Goal: Transaction & Acquisition: Purchase product/service

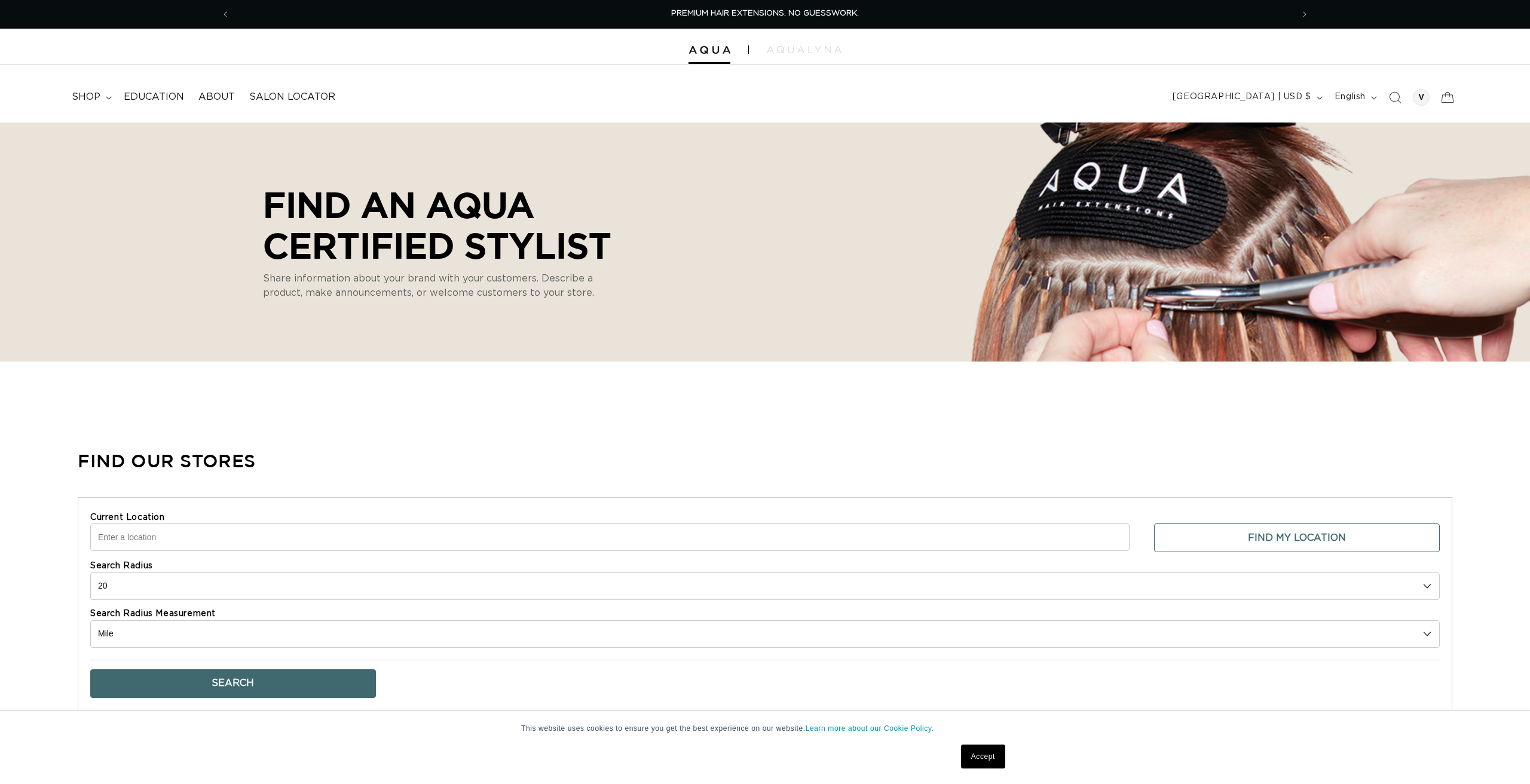
select select "m"
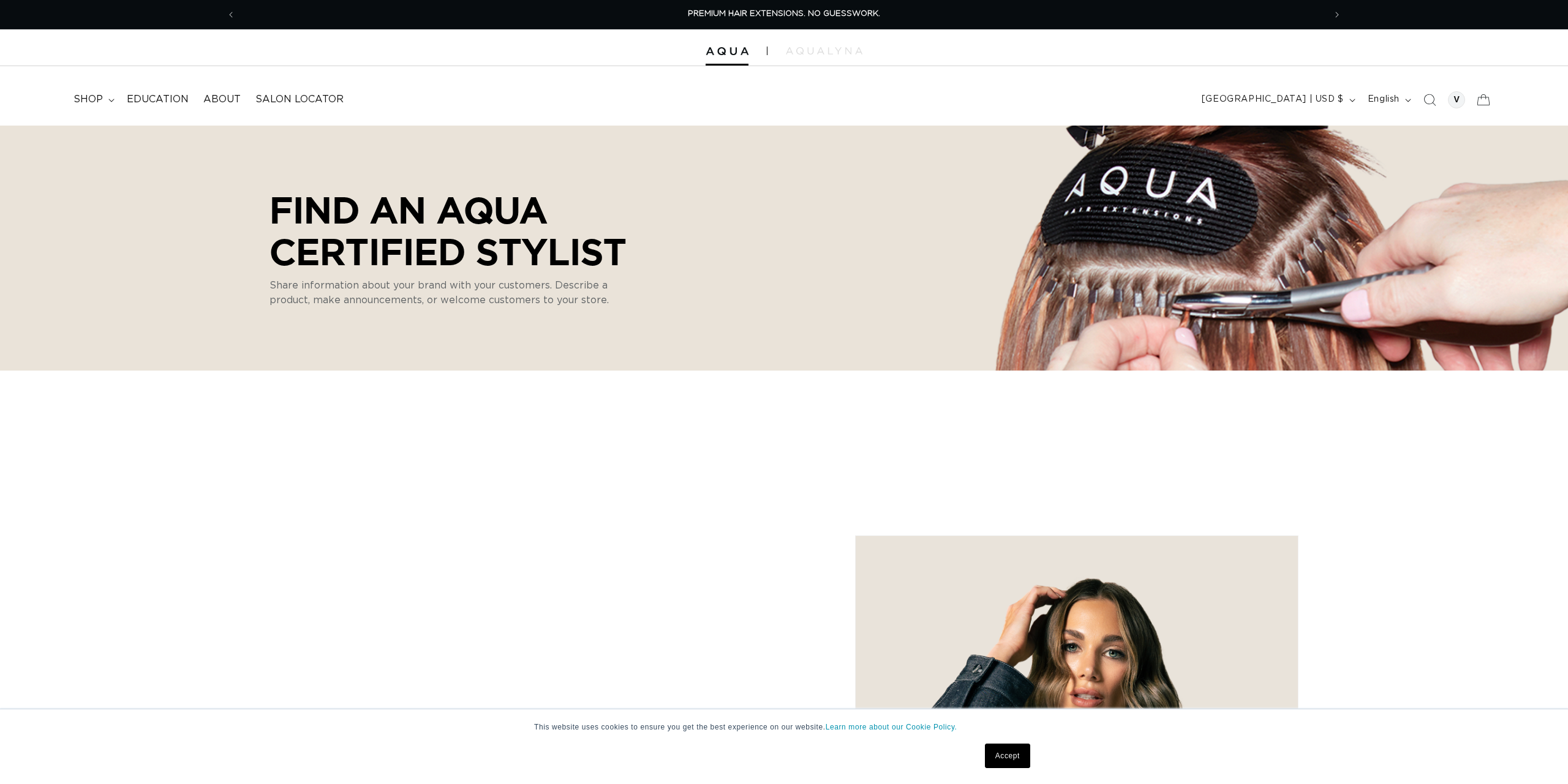
select select "m"
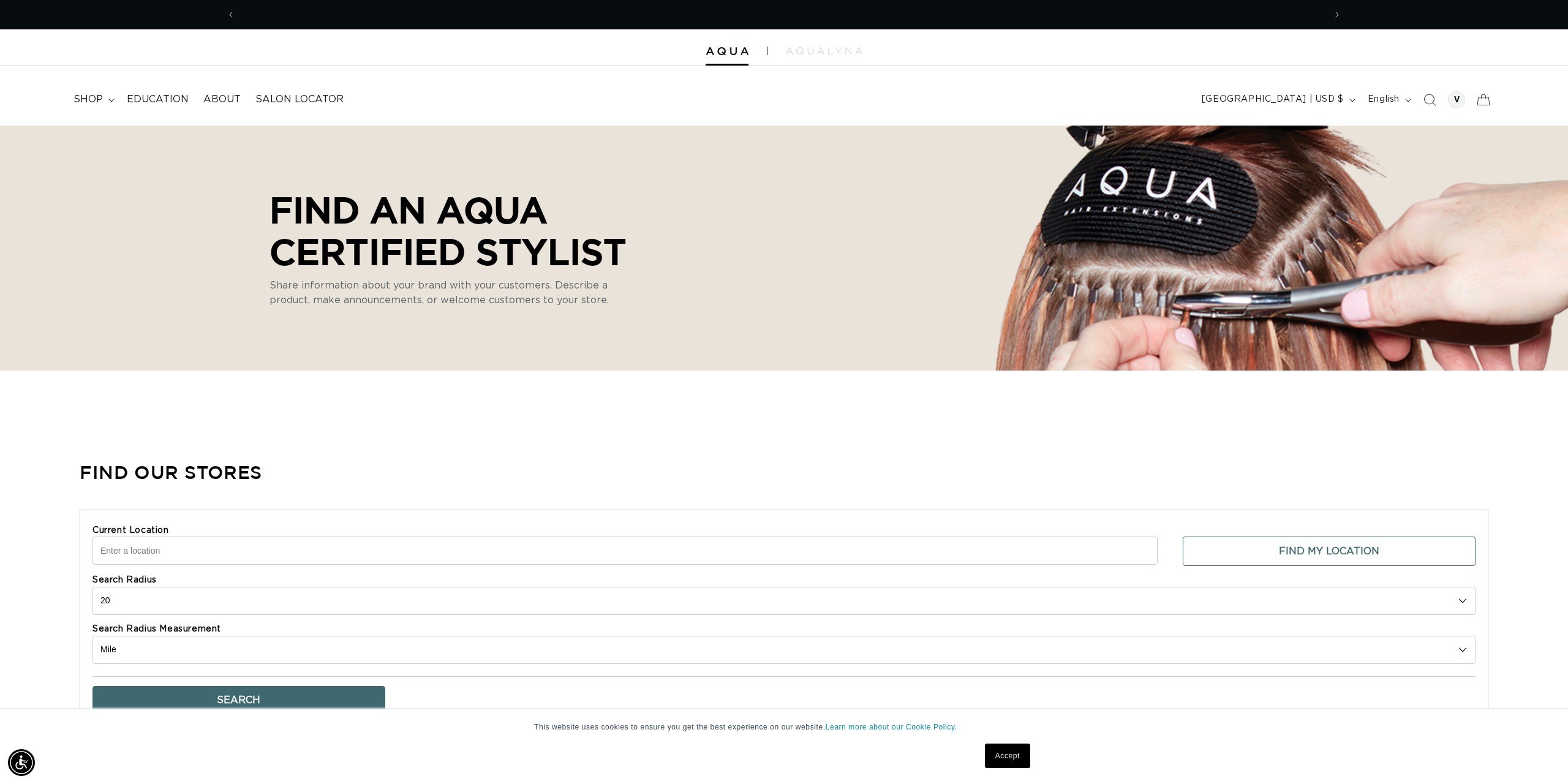
scroll to position [0, 1089]
click at [1456, 96] on div at bounding box center [1456, 100] width 17 height 17
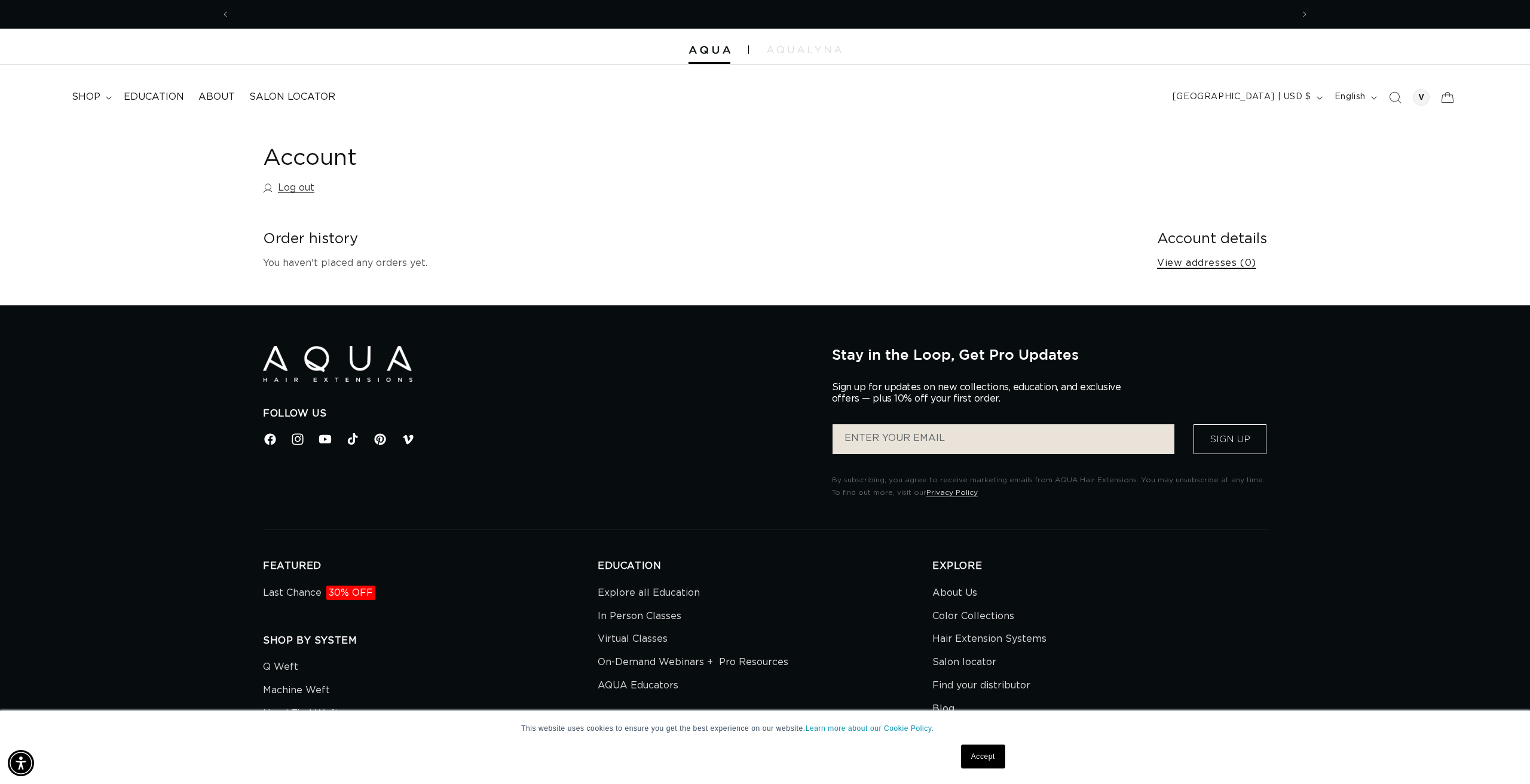
scroll to position [0, 1063]
click at [1201, 256] on link "View addresses (0)" at bounding box center [1206, 263] width 99 height 17
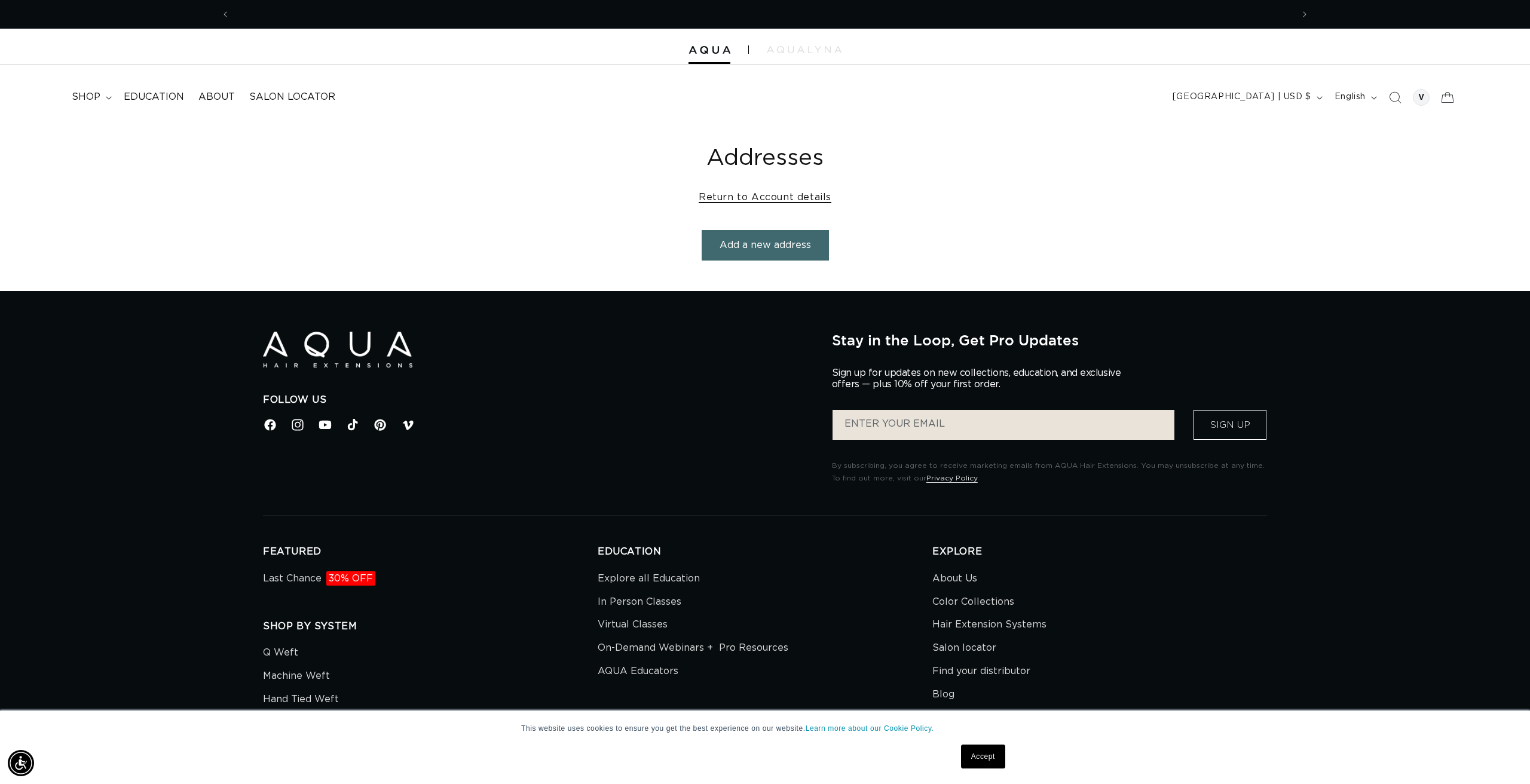
scroll to position [0, 1063]
click at [767, 193] on link "Return to Account details" at bounding box center [765, 197] width 132 height 17
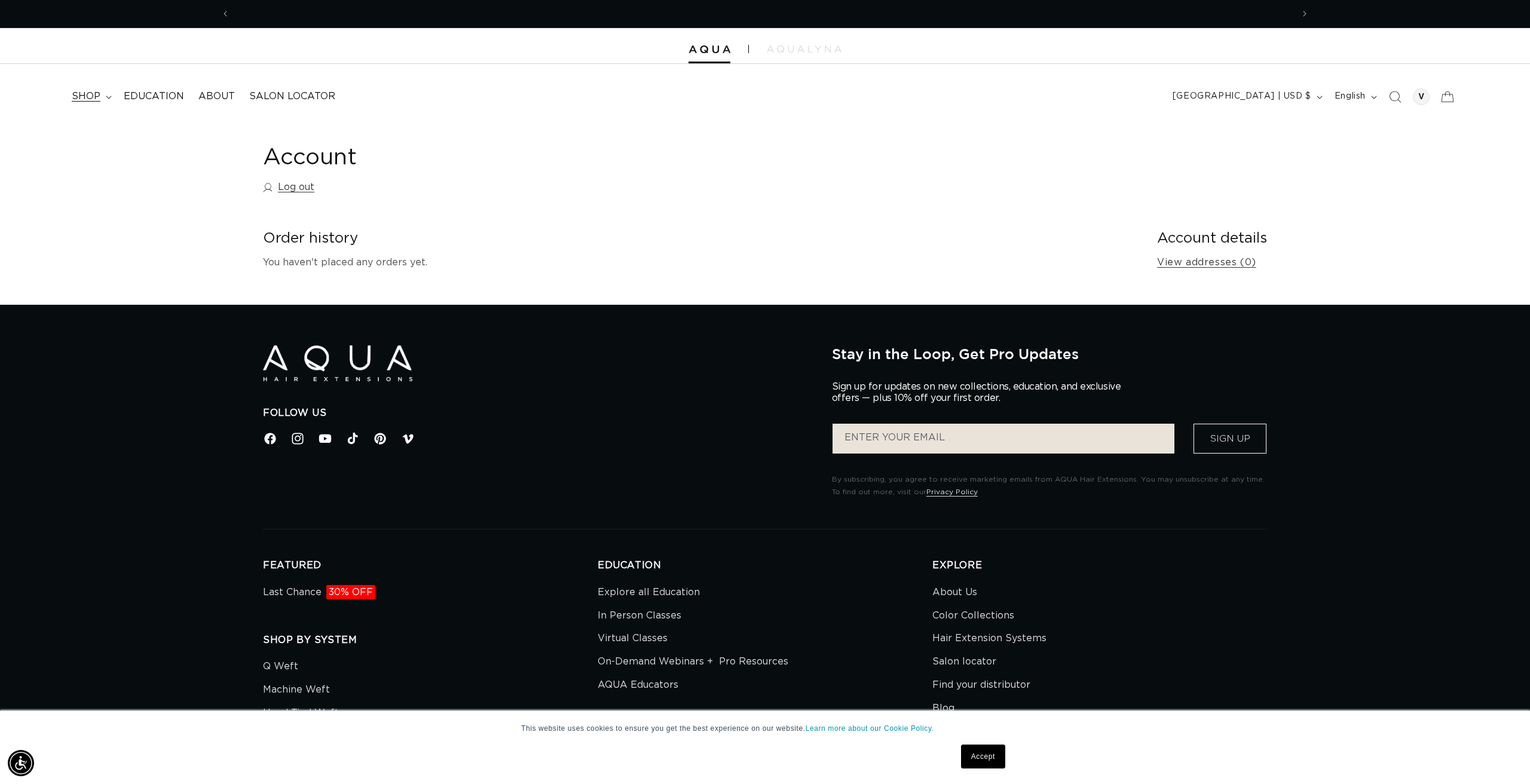
scroll to position [0, 2125]
click at [84, 92] on span "shop" at bounding box center [86, 96] width 29 height 13
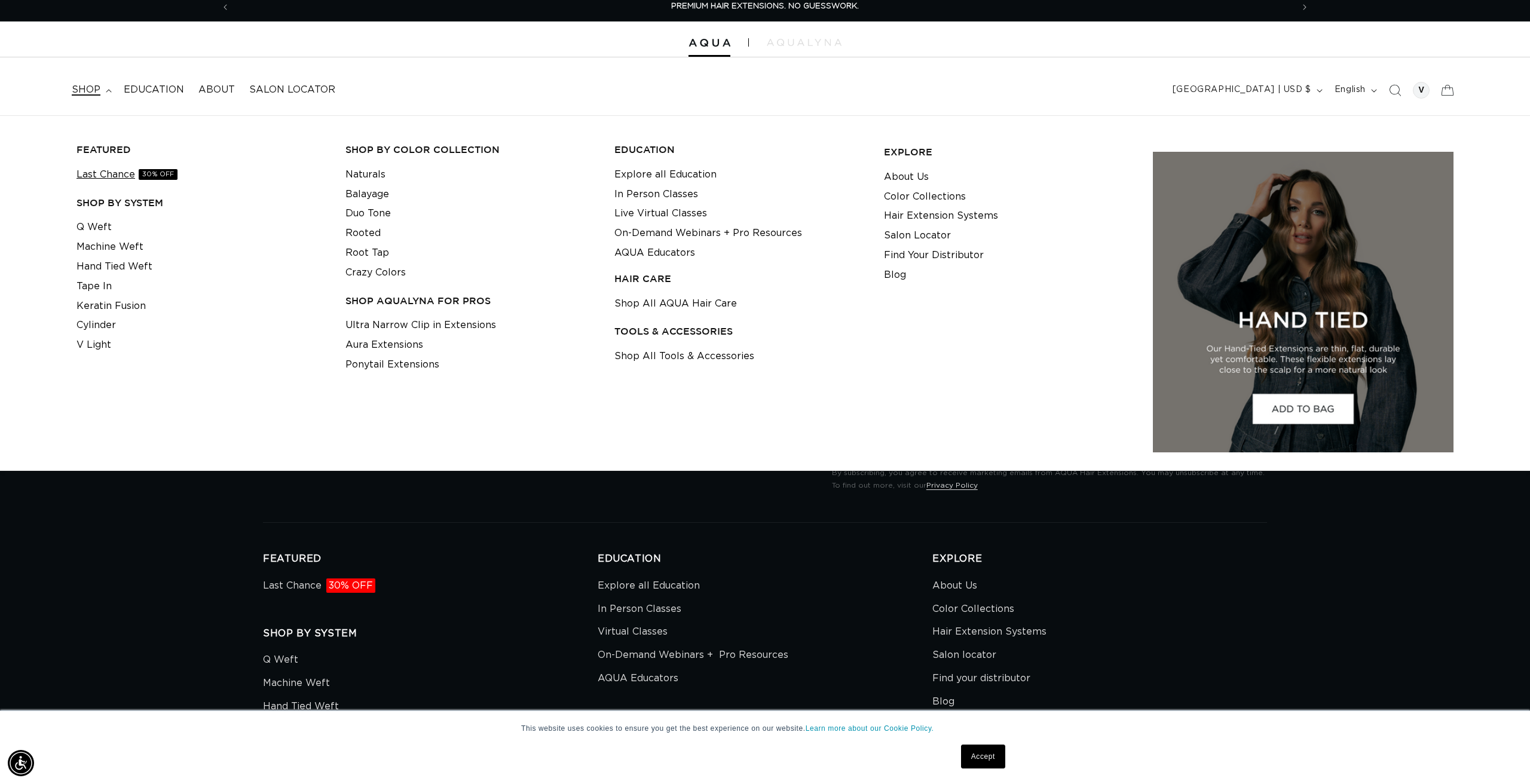
scroll to position [11, 1]
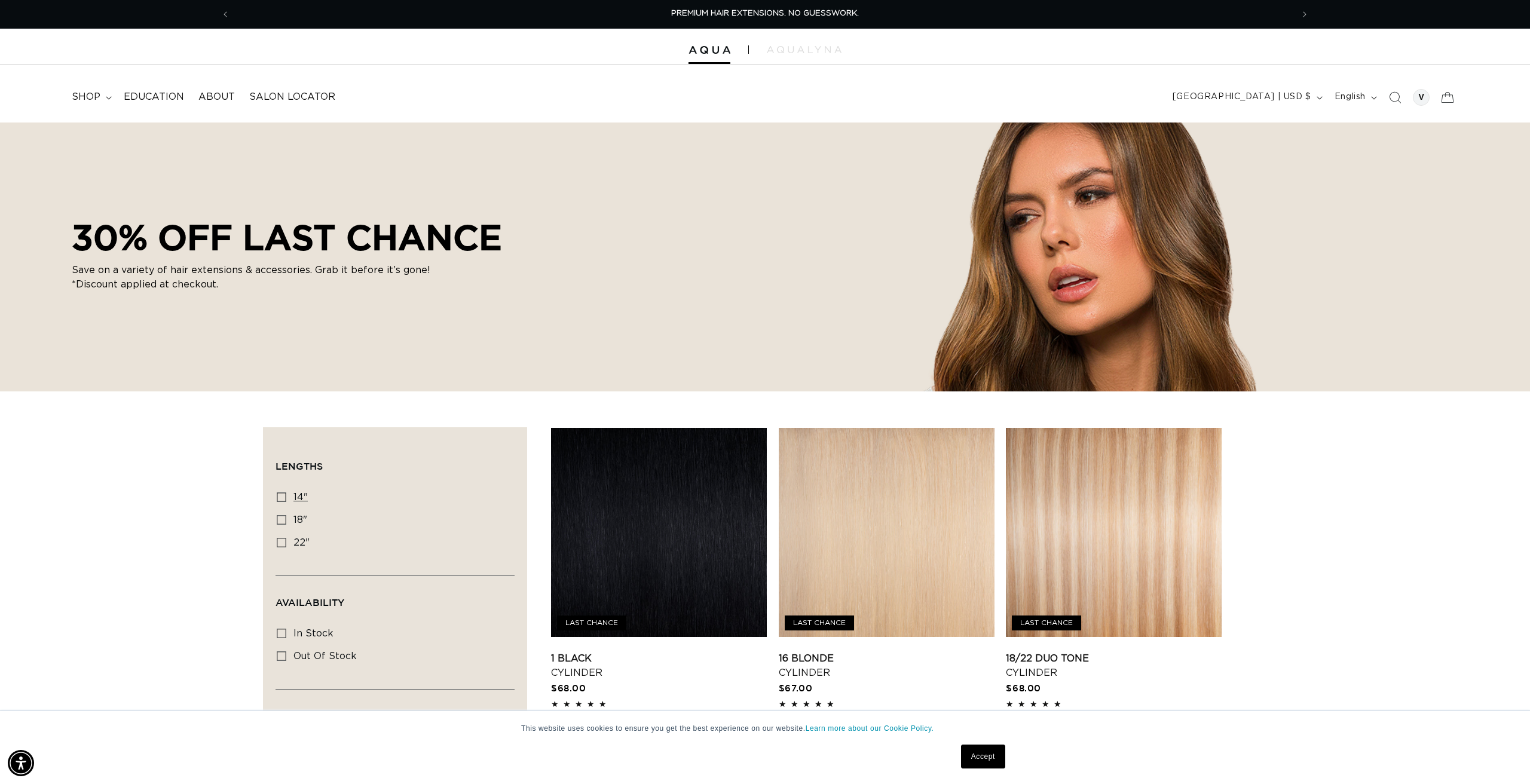
click at [281, 496] on icon at bounding box center [281, 497] width 10 height 10
click at [281, 496] on input "14" 14" (20 products)" at bounding box center [281, 497] width 10 height 10
checkbox input "true"
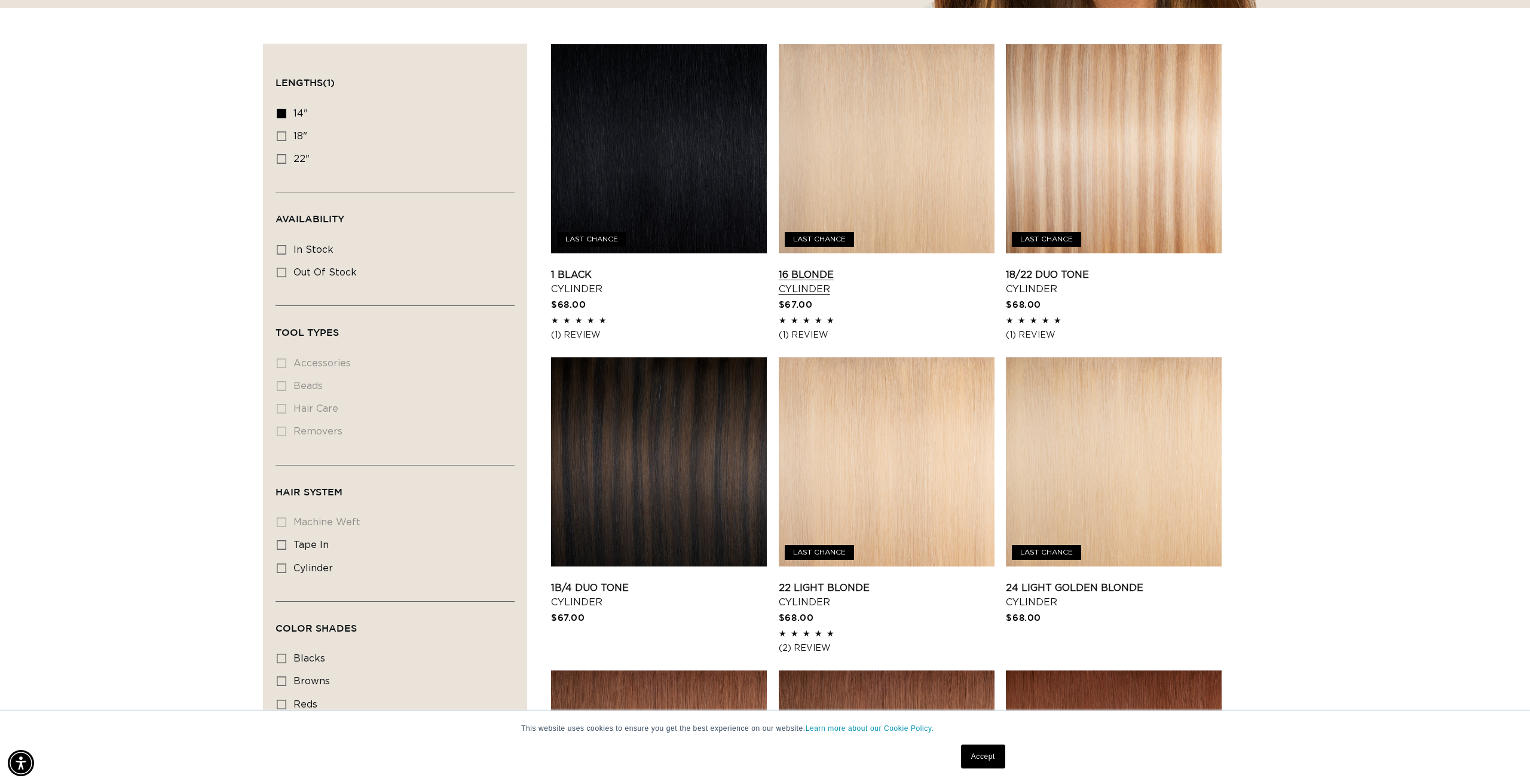
scroll to position [0, 2125]
click at [808, 283] on link "16 Blonde Cylinder" at bounding box center [887, 282] width 216 height 29
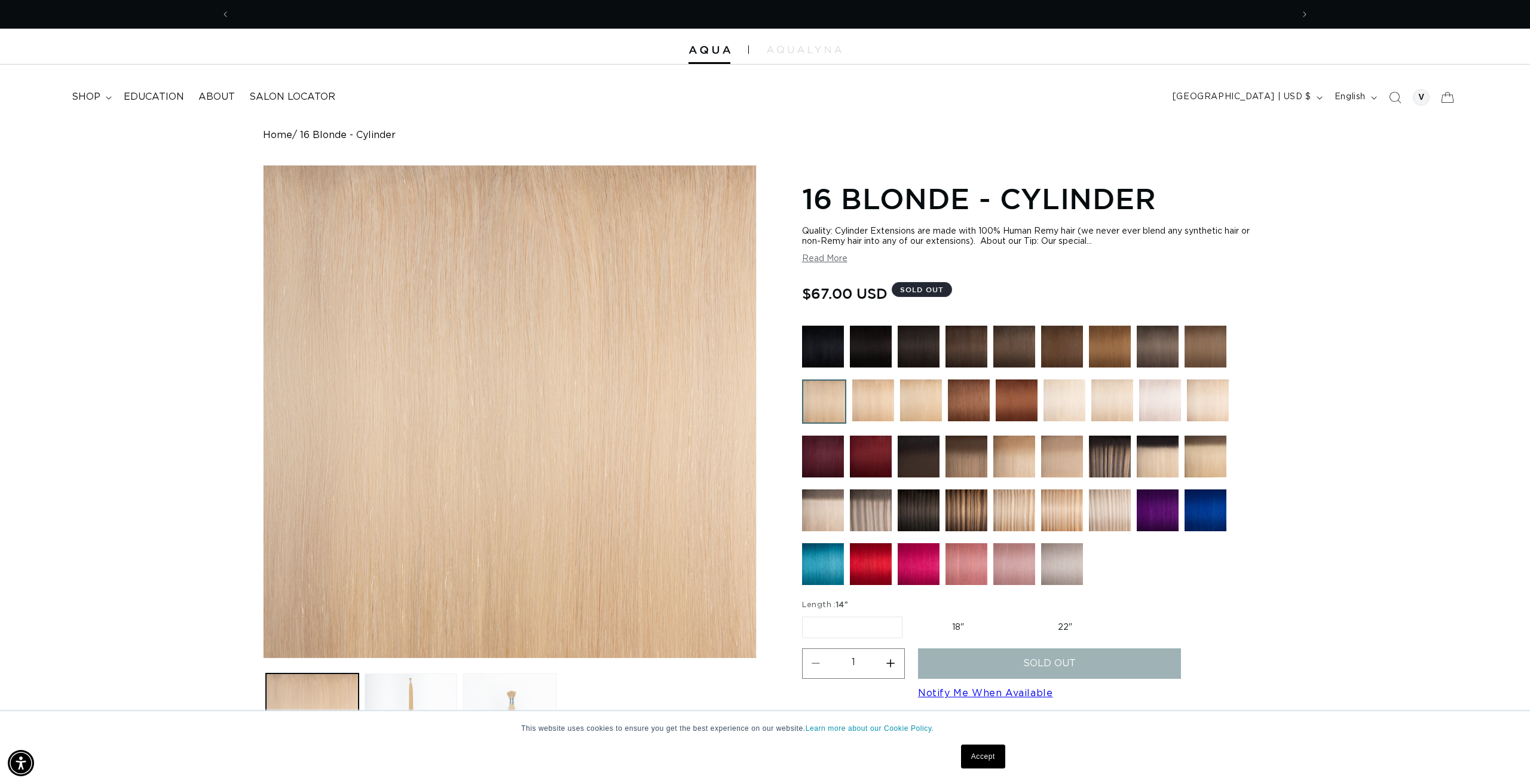
scroll to position [0, 1063]
click at [1112, 402] on img at bounding box center [1112, 400] width 42 height 42
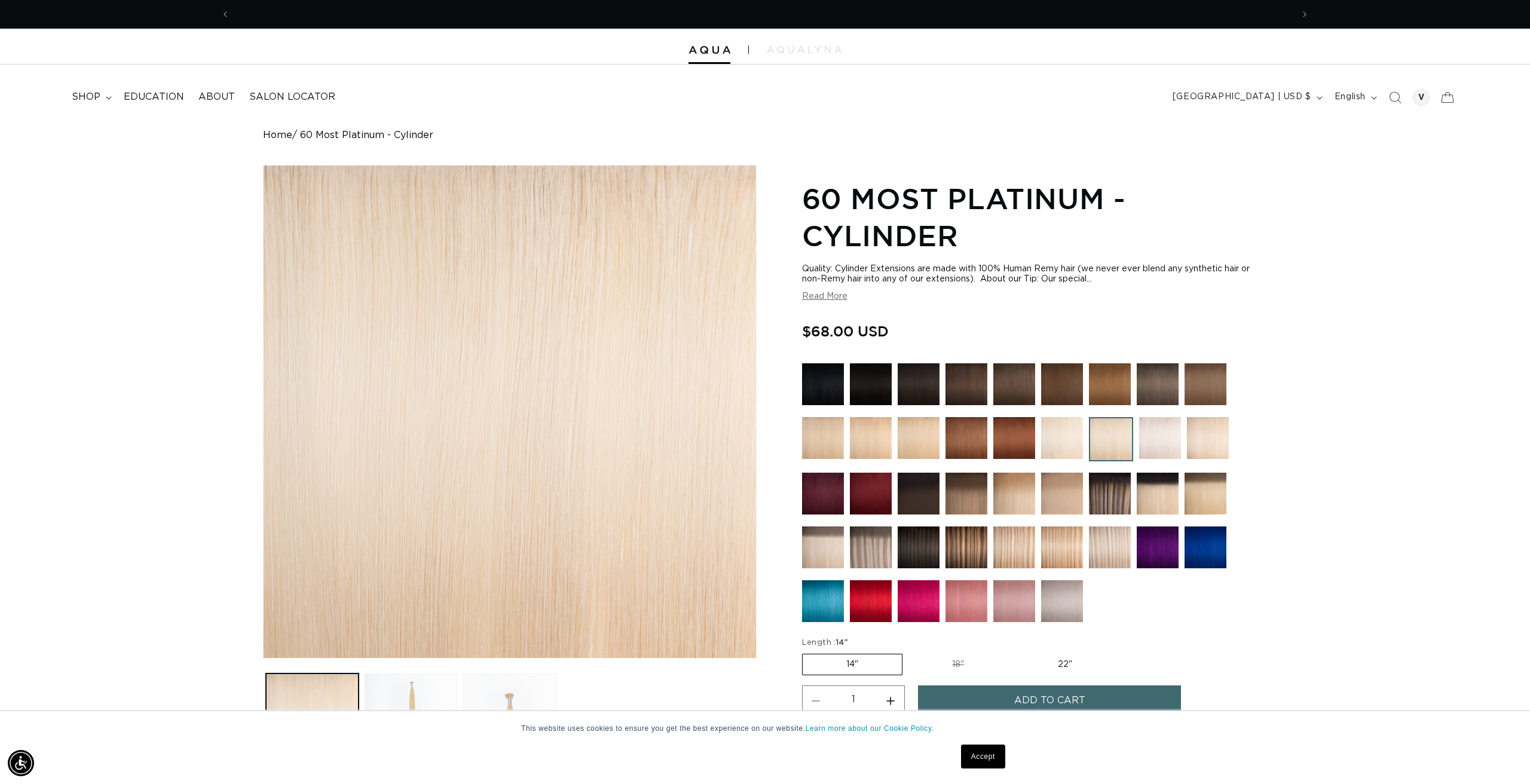
scroll to position [0, 1063]
click at [1393, 400] on product-info "Home 60 Most Platinum - Cylinder Skip to product information Open media 1 in mo…" at bounding box center [765, 505] width 1530 height 751
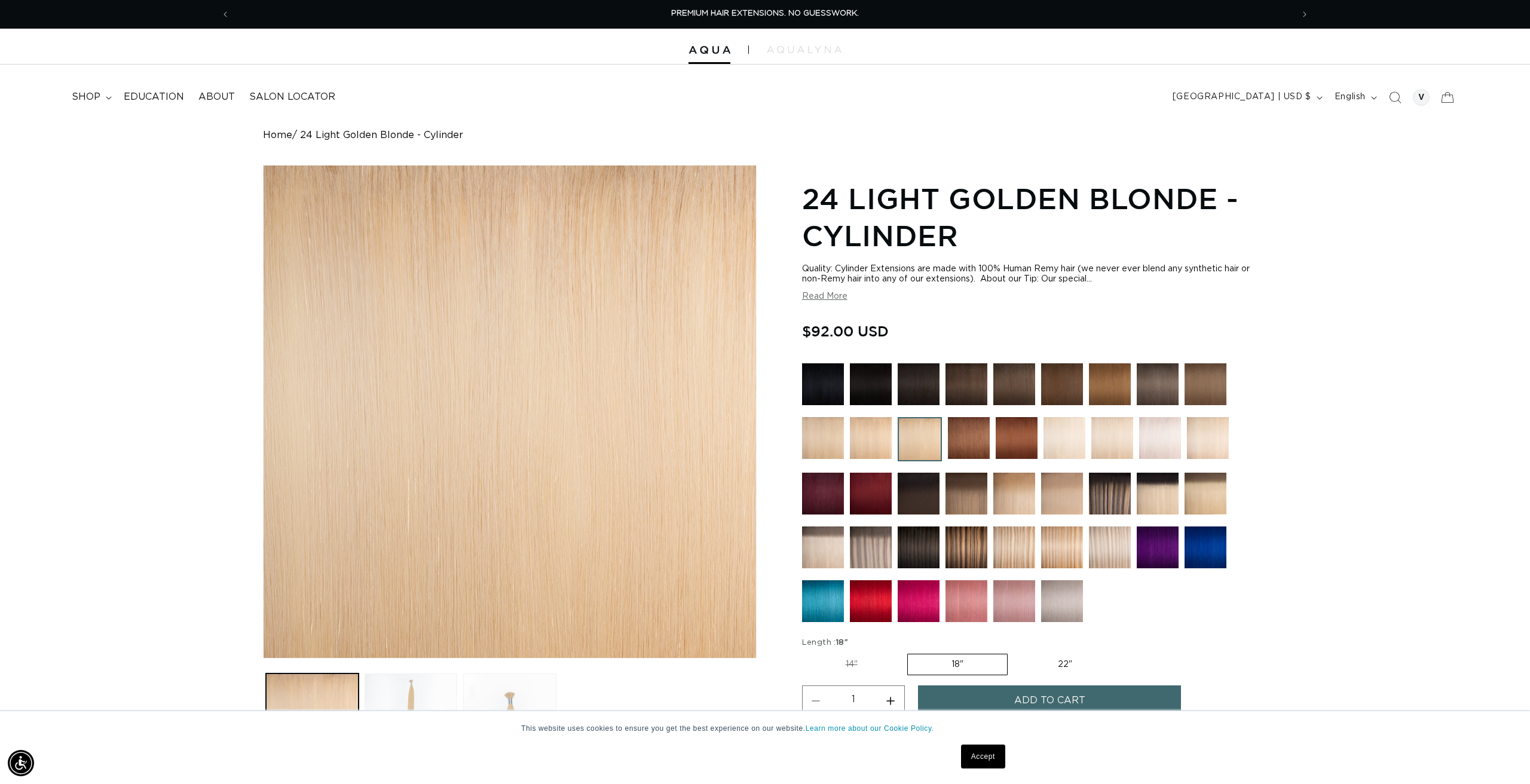
click at [871, 438] on img at bounding box center [871, 438] width 42 height 42
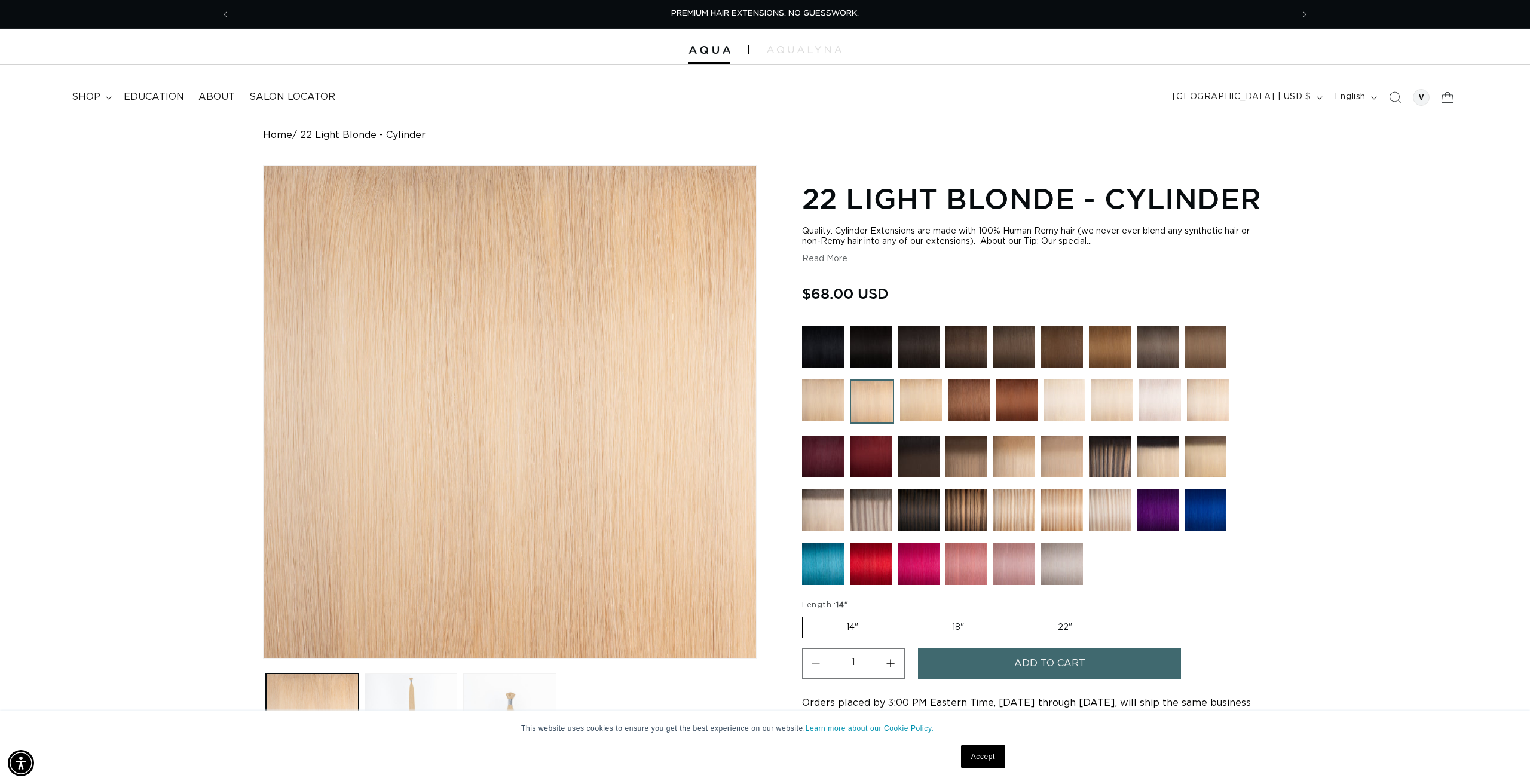
click at [1047, 657] on span "Add to cart" at bounding box center [1050, 664] width 71 height 31
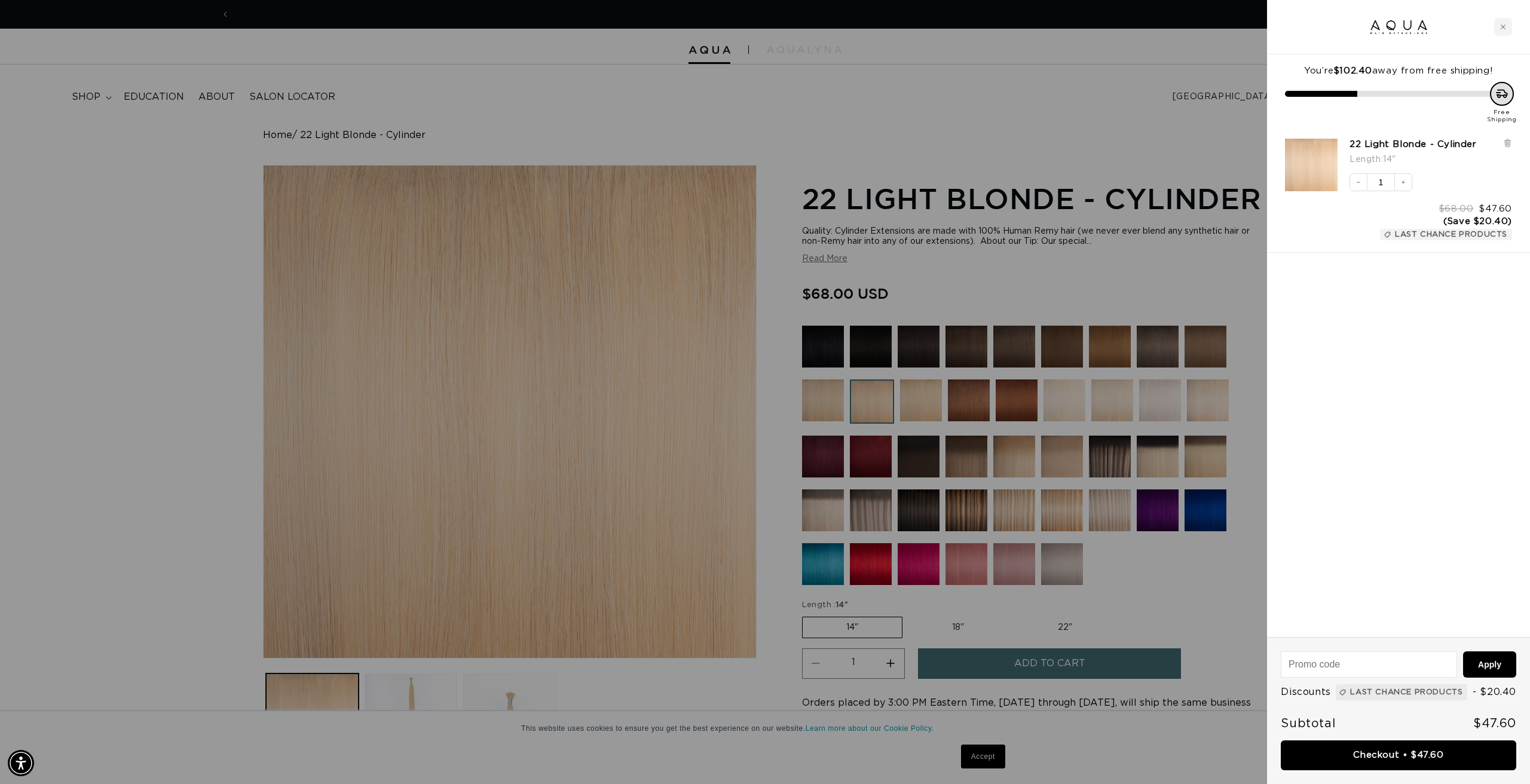
scroll to position [0, 2125]
click at [1358, 448] on div "You’re $102.40 away from free shipping! Free Shipping 22 Light Blonde - Cylinde…" at bounding box center [1398, 345] width 263 height 582
click at [972, 108] on div at bounding box center [765, 392] width 1530 height 784
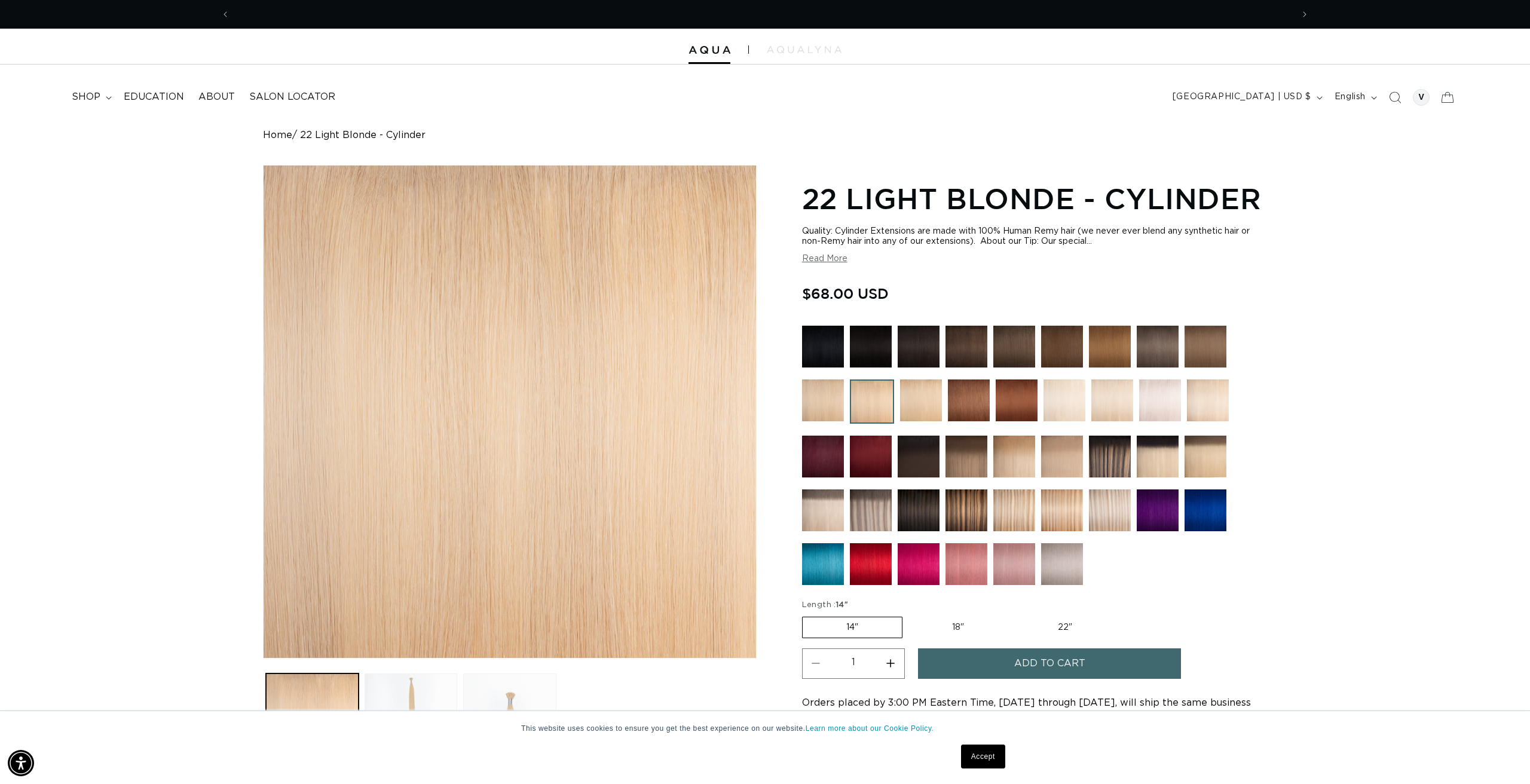
scroll to position [0, 2125]
click at [823, 398] on img at bounding box center [823, 400] width 42 height 42
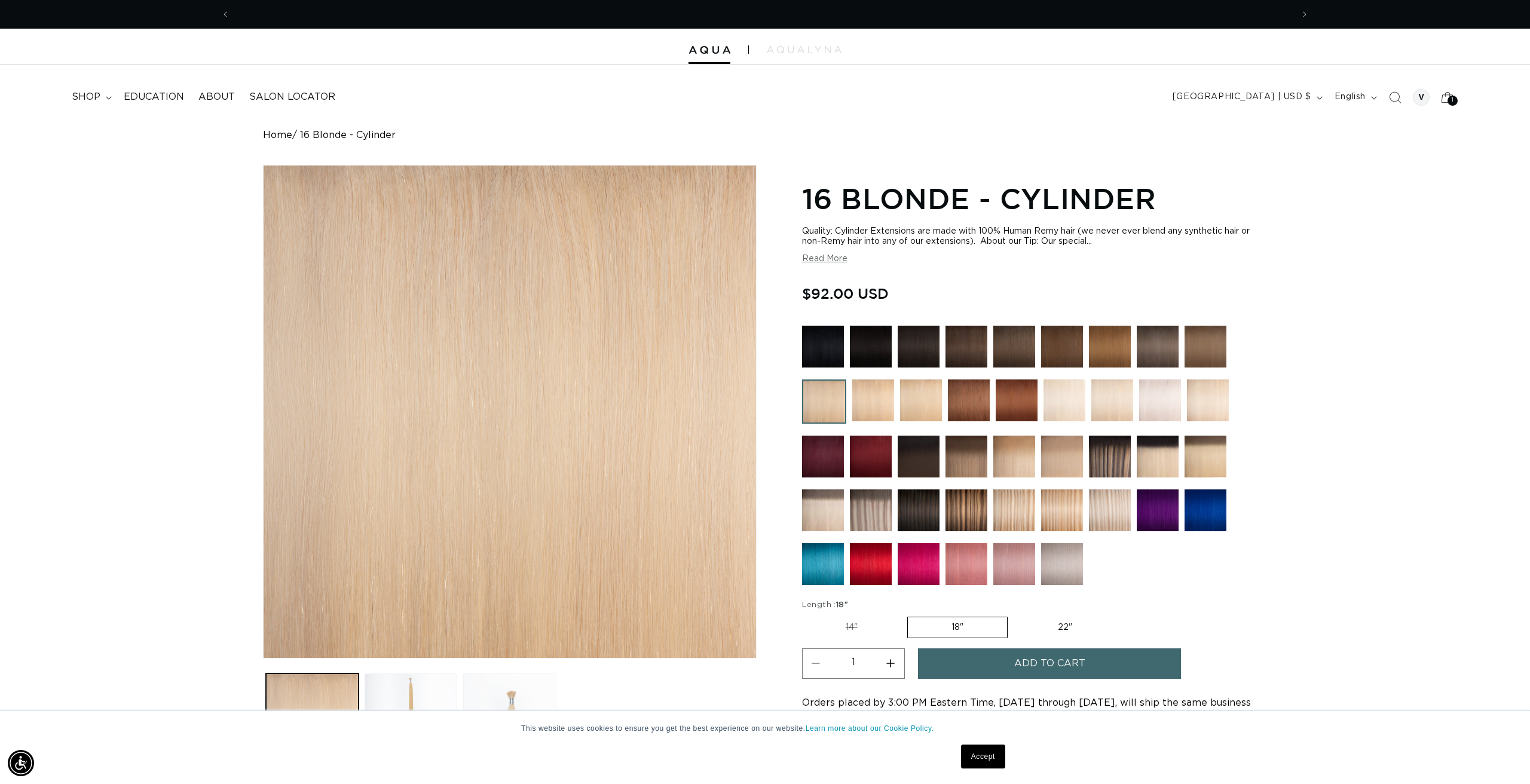
scroll to position [0, 1063]
click at [847, 622] on label "14" Variant sold out or unavailable" at bounding box center [852, 627] width 99 height 20
click at [805, 615] on input "14" Variant sold out or unavailable" at bounding box center [805, 614] width 1 height 1
radio input "true"
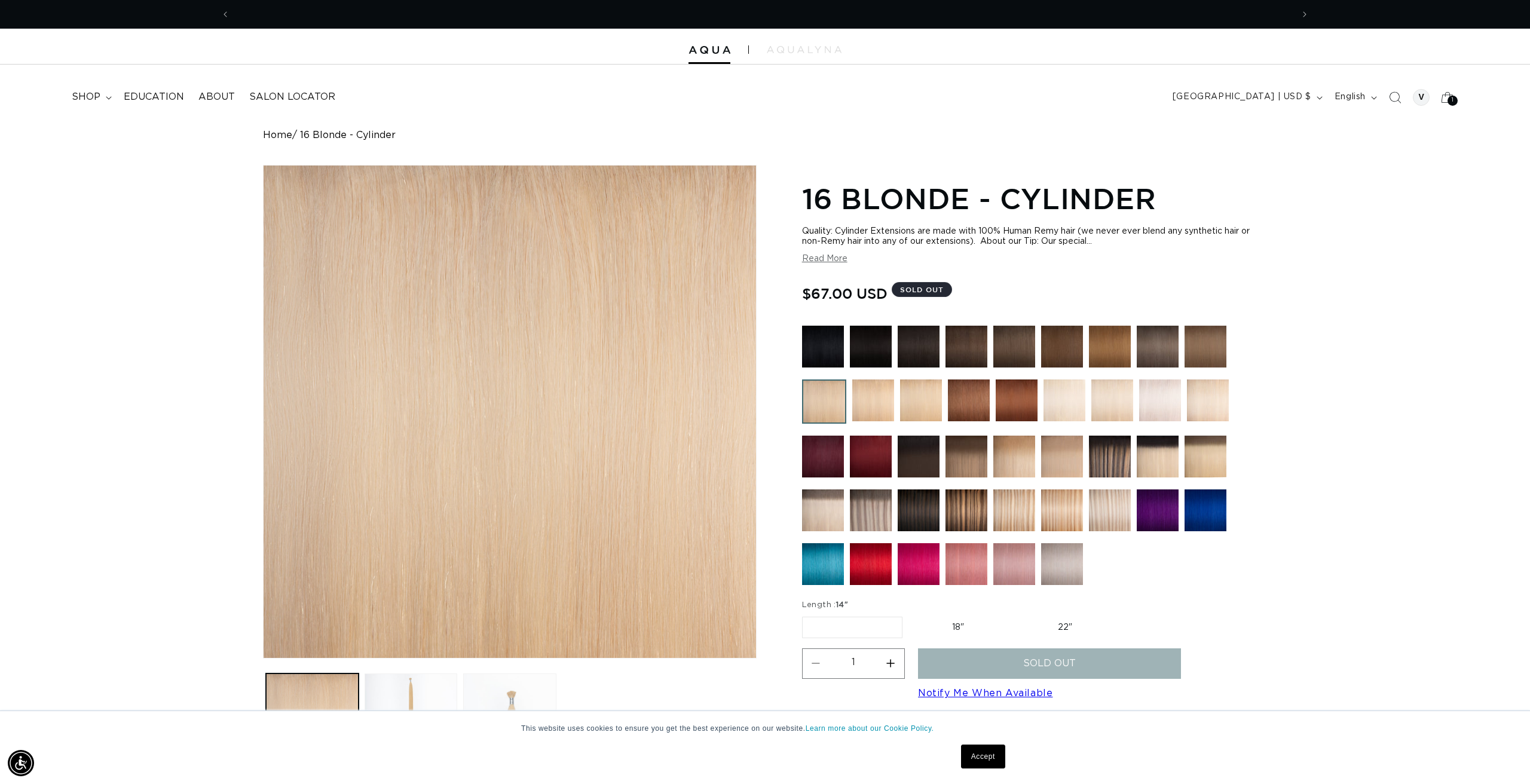
scroll to position [0, 1063]
click at [952, 622] on label "18" Variant sold out or unavailable" at bounding box center [958, 627] width 99 height 20
click at [909, 615] on input "18" Variant sold out or unavailable" at bounding box center [908, 614] width 1 height 1
radio input "true"
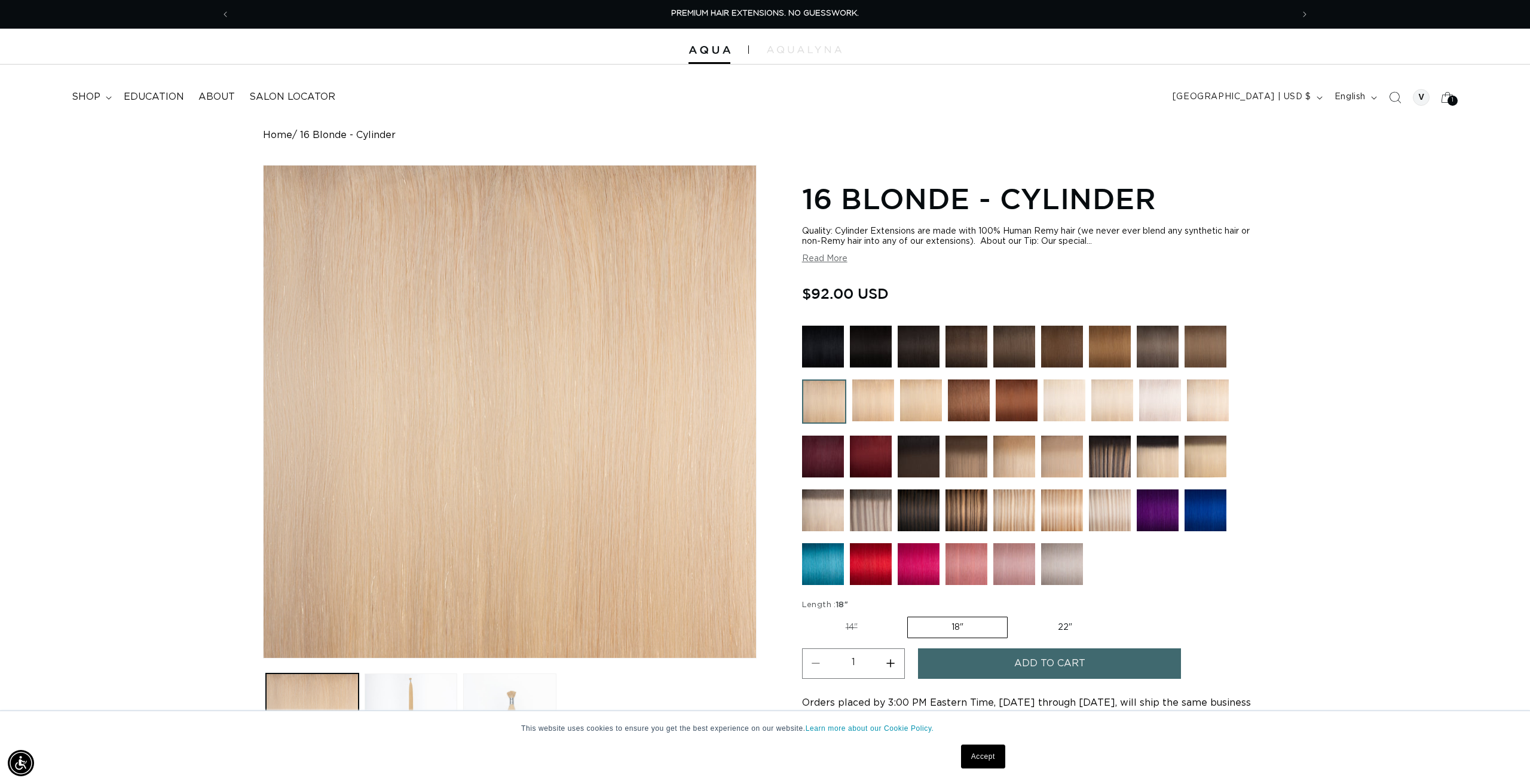
click at [977, 752] on link "Accept" at bounding box center [983, 756] width 44 height 24
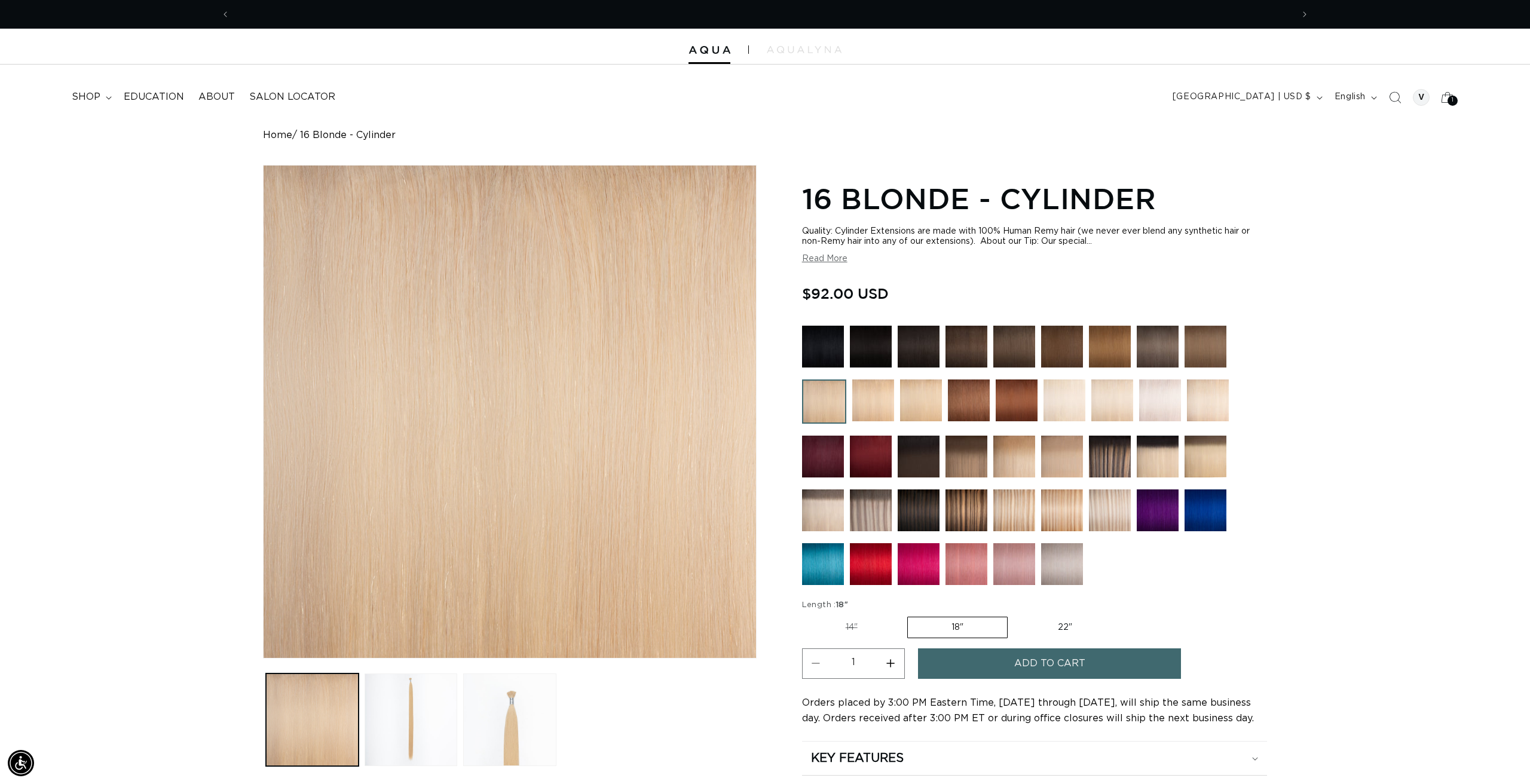
scroll to position [0, 2125]
click at [870, 399] on img at bounding box center [873, 400] width 42 height 42
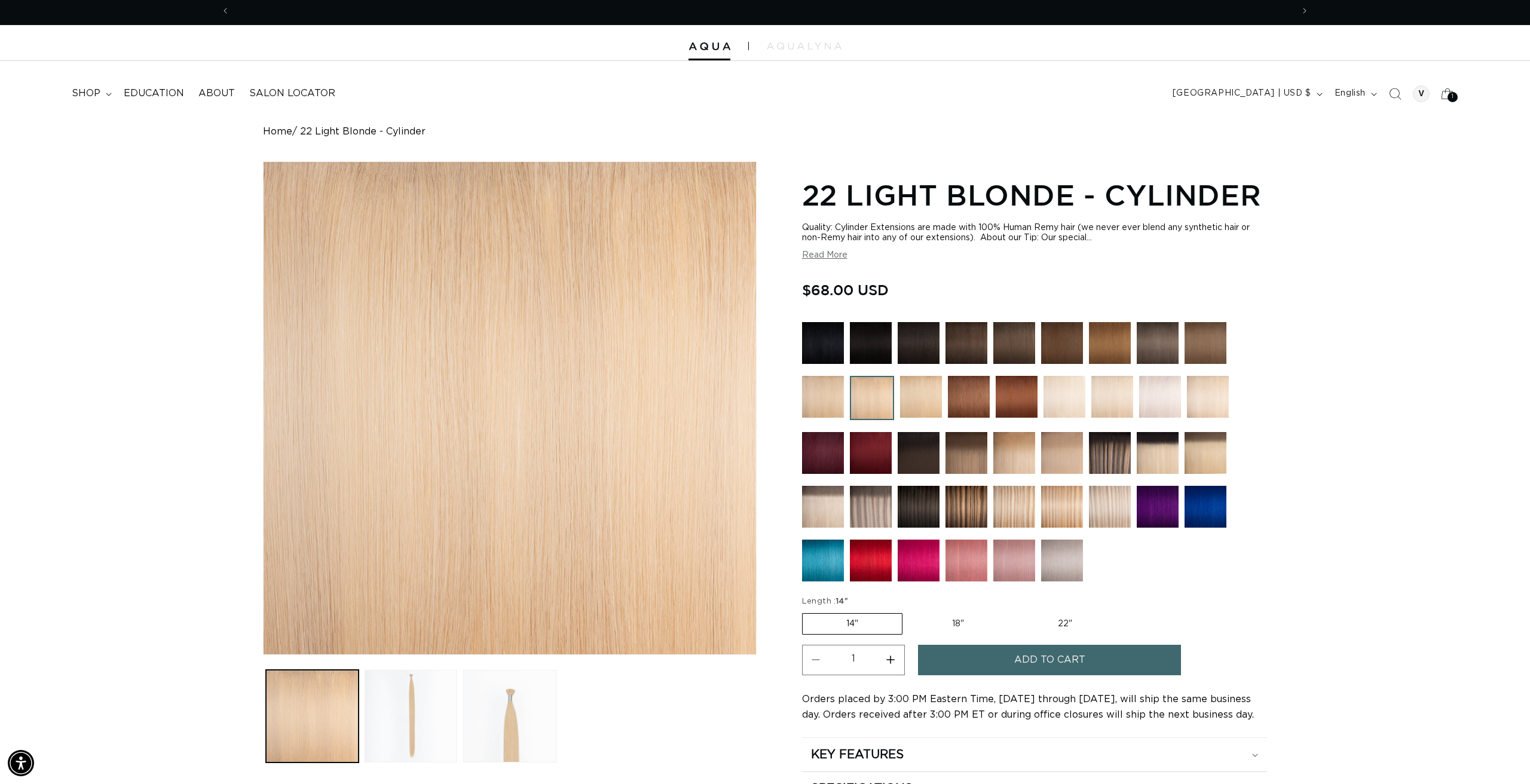
scroll to position [0, 2125]
click at [820, 398] on img at bounding box center [823, 397] width 42 height 42
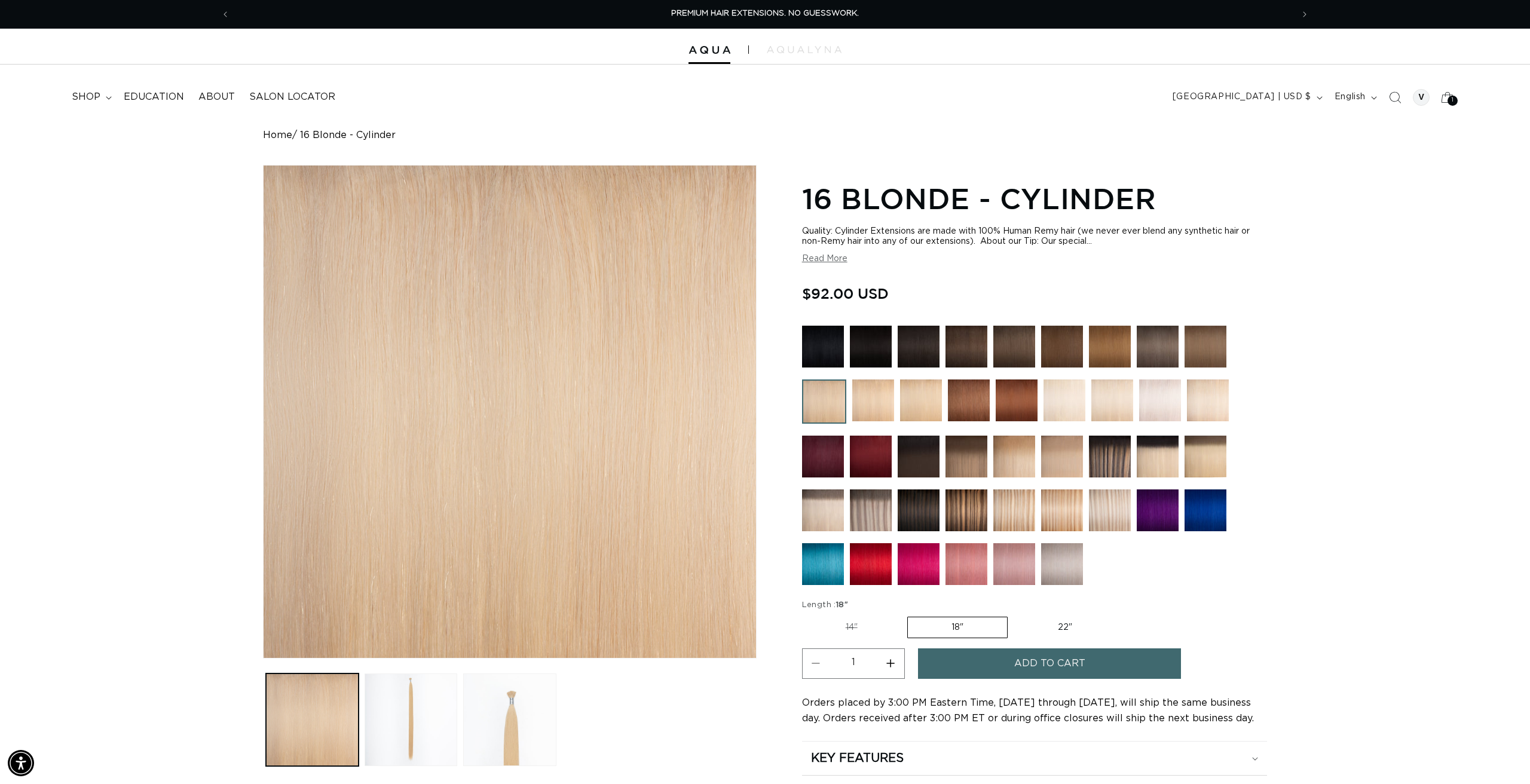
click at [1017, 658] on span "Add to cart" at bounding box center [1050, 664] width 71 height 31
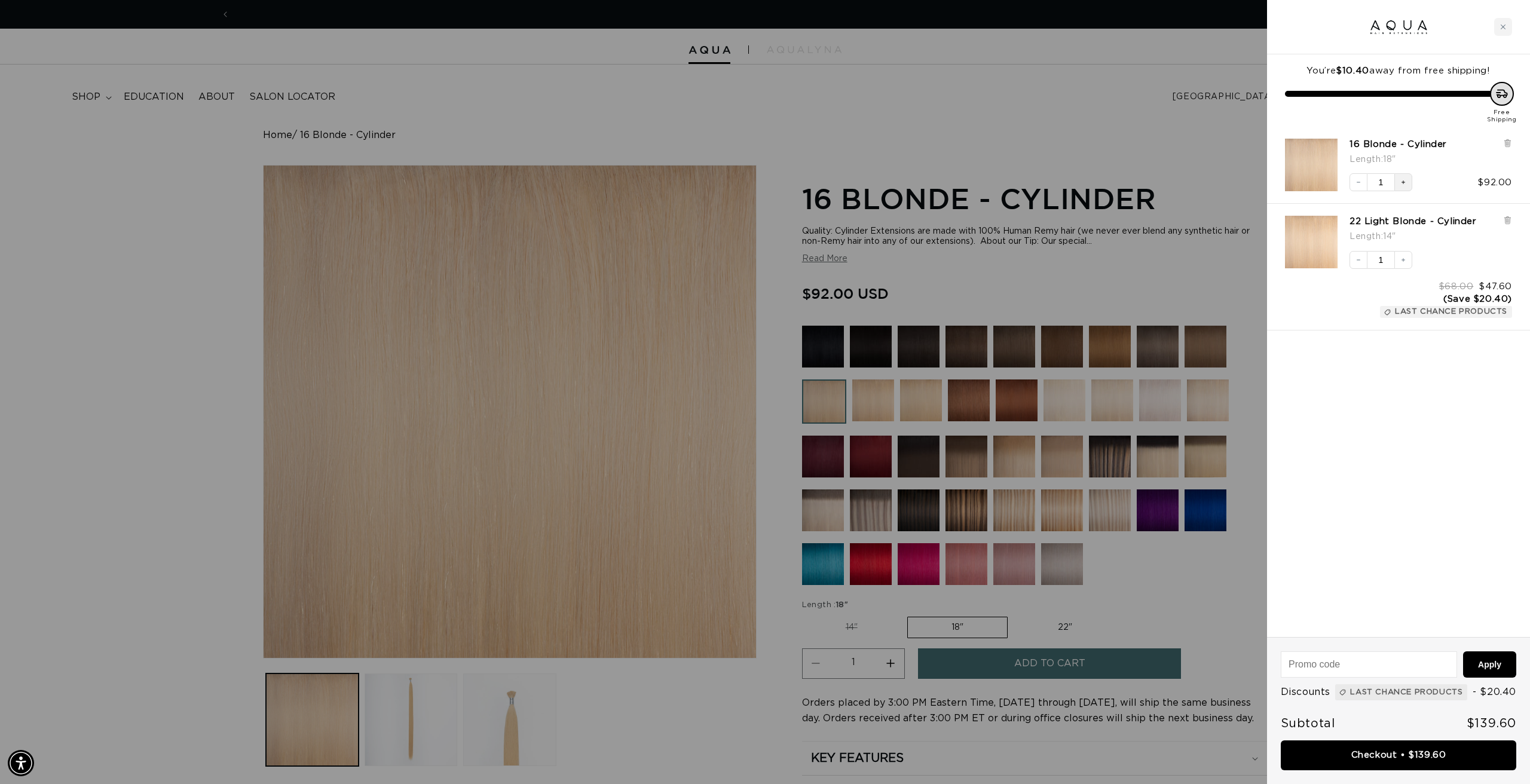
scroll to position [0, 2125]
click at [1404, 181] on icon "Increase quantity" at bounding box center [1403, 182] width 4 height 4
click at [1507, 218] on icon at bounding box center [1507, 221] width 5 height 6
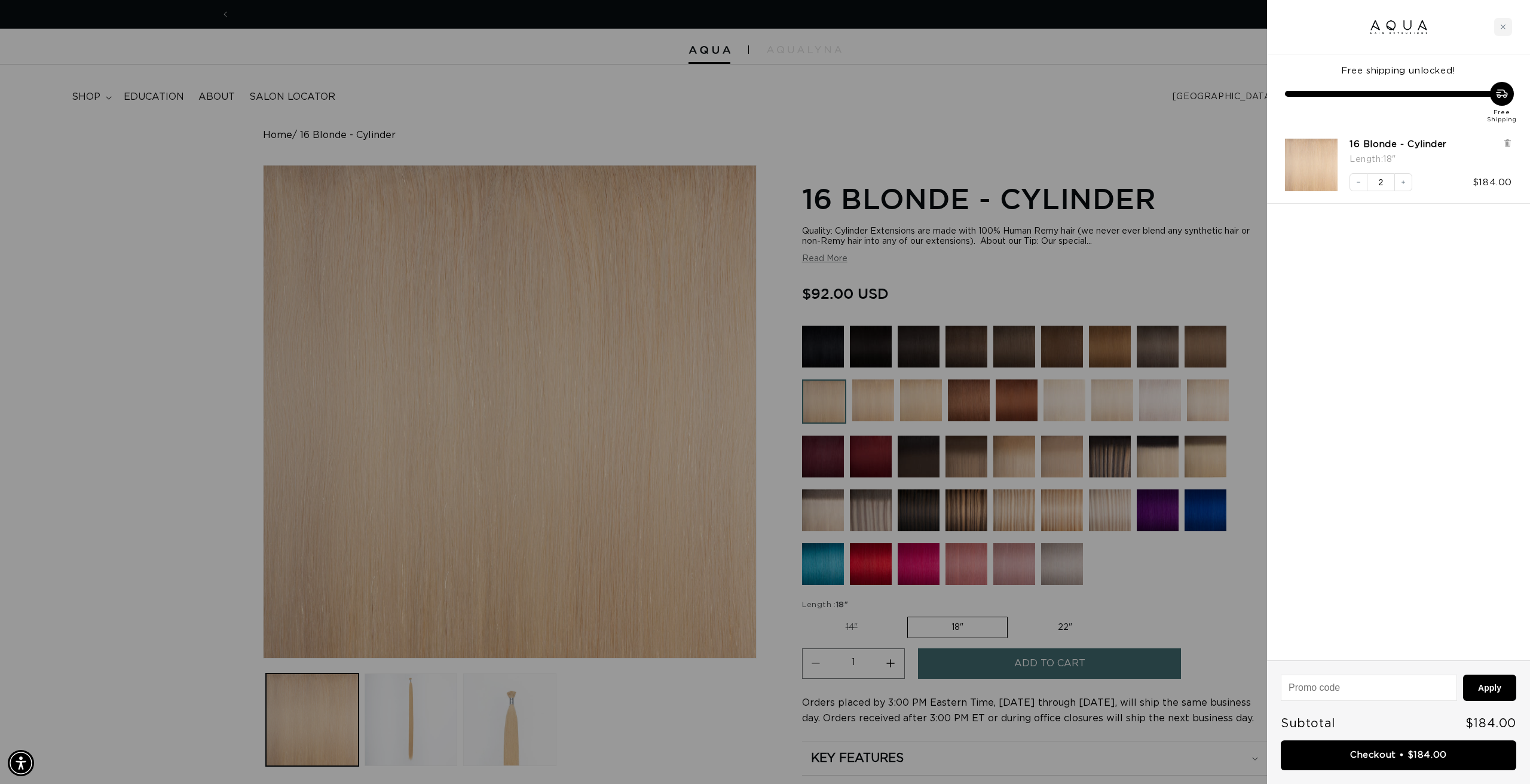
scroll to position [0, 2125]
click at [969, 89] on div at bounding box center [765, 392] width 1530 height 784
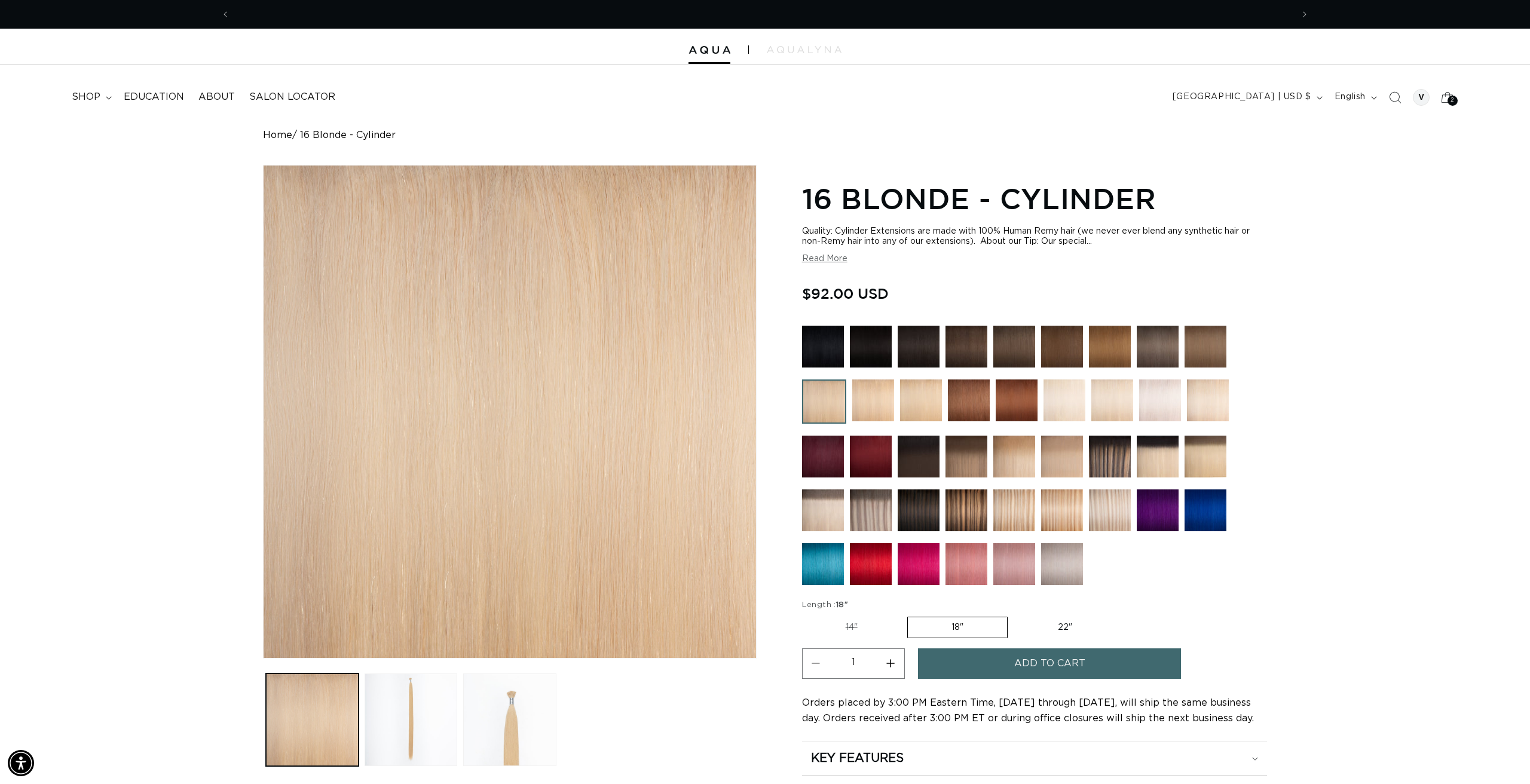
scroll to position [0, 0]
click at [869, 399] on img at bounding box center [873, 400] width 42 height 42
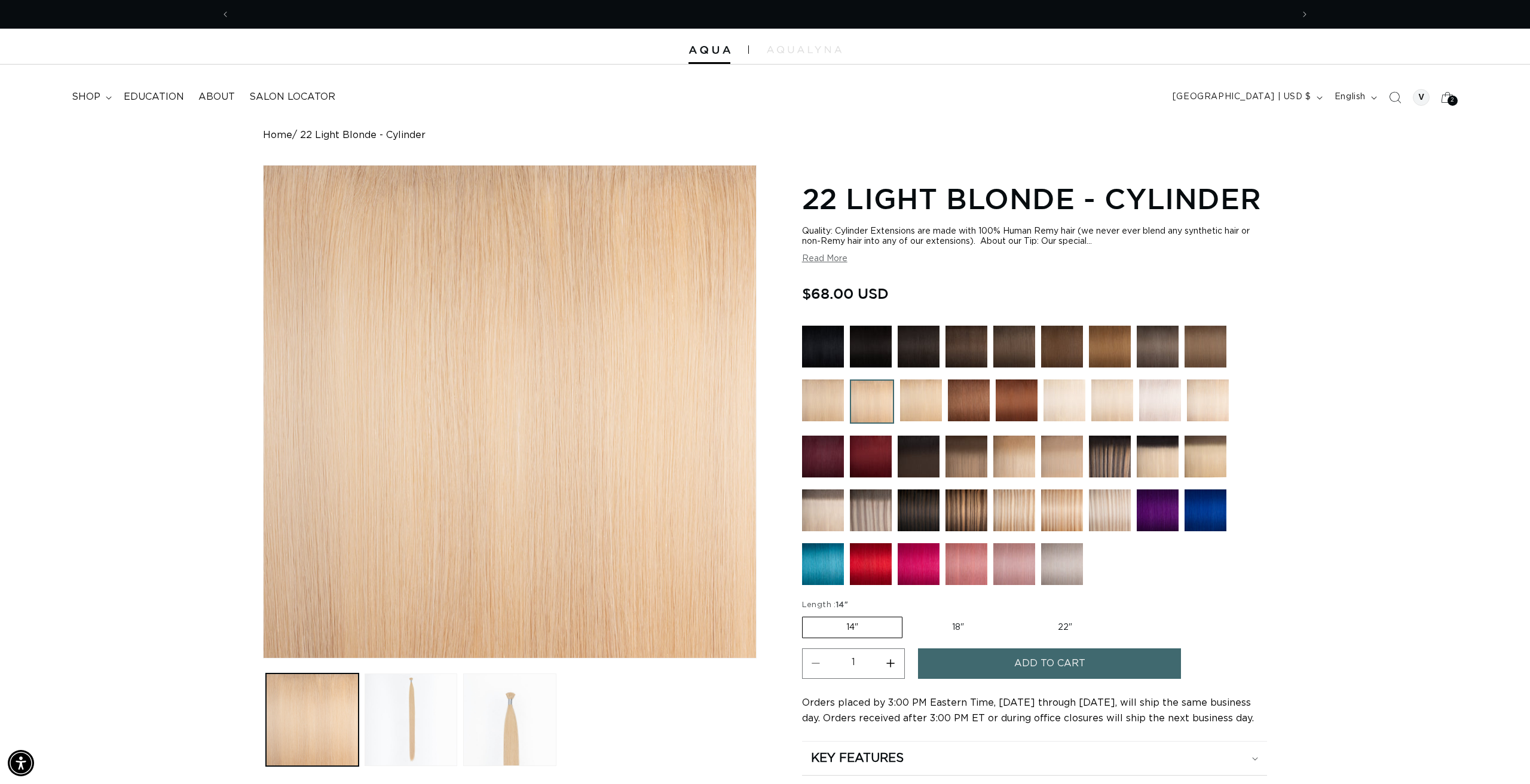
click at [1064, 658] on span "Add to cart" at bounding box center [1050, 664] width 71 height 31
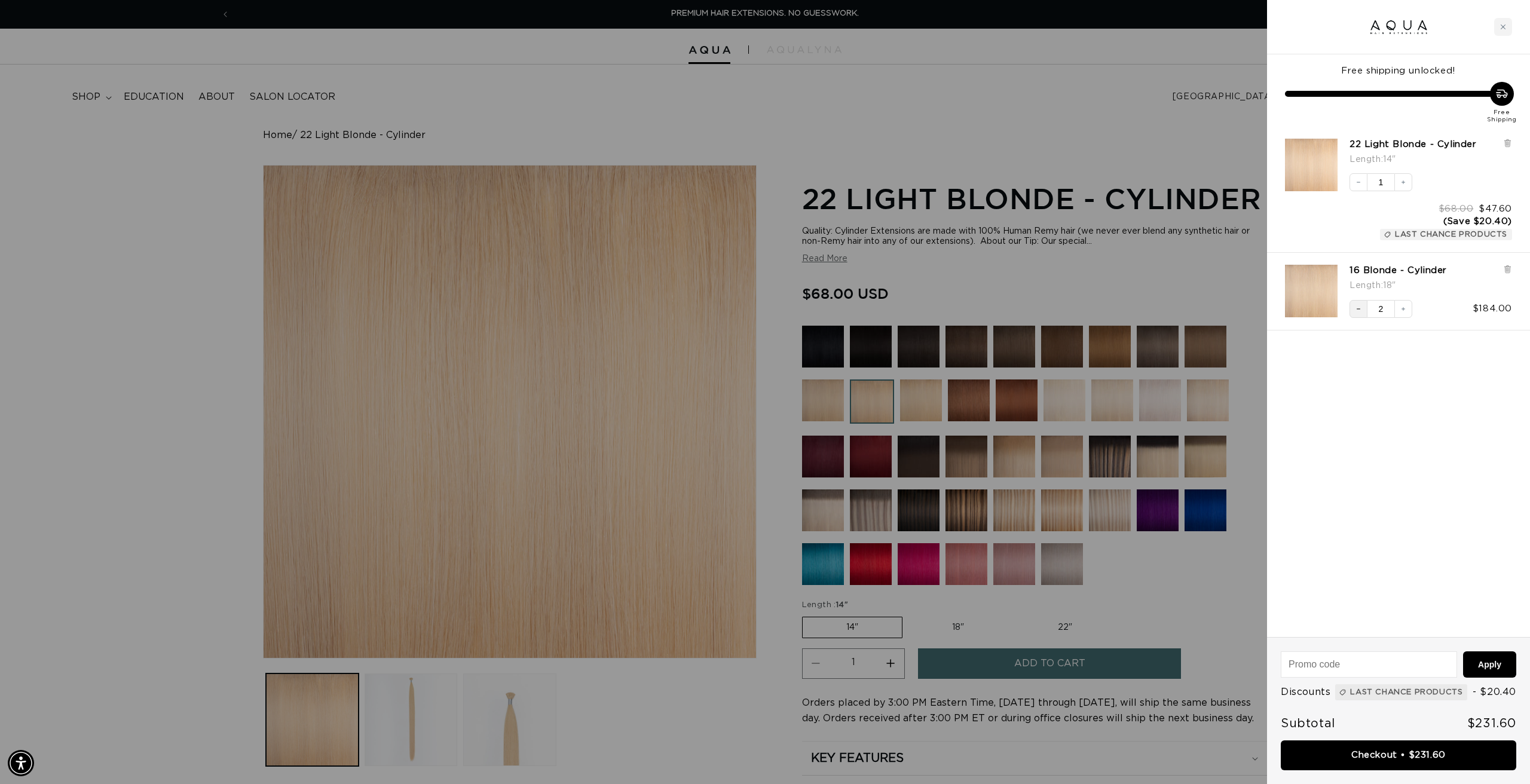
click at [1358, 305] on icon "Decrease quantity" at bounding box center [1358, 309] width 8 height 8
click at [1383, 751] on link "Checkout • $139.60" at bounding box center [1398, 755] width 236 height 31
